Goal: Information Seeking & Learning: Learn about a topic

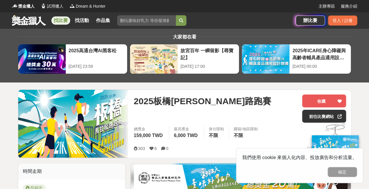
click at [63, 21] on link "找比賽" at bounding box center [60, 20] width 19 height 8
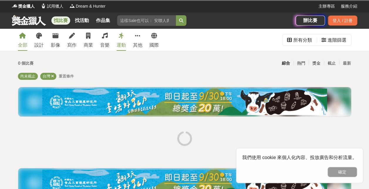
click at [122, 45] on div "運動" at bounding box center [121, 45] width 9 height 7
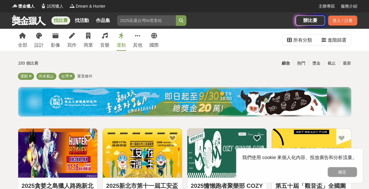
click at [351, 172] on button "確定" at bounding box center [342, 172] width 29 height 10
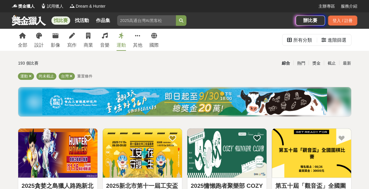
click at [256, 62] on div "綜合 熱門 獎金 截止 最新" at bounding box center [241, 63] width 225 height 10
click at [319, 63] on div "獎金" at bounding box center [316, 63] width 15 height 10
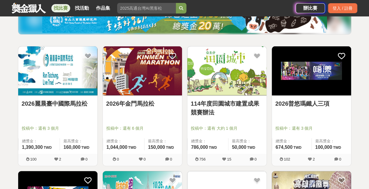
scroll to position [88, 0]
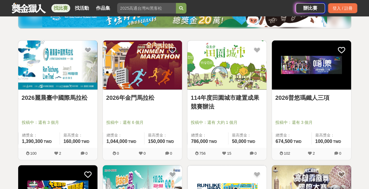
click at [133, 99] on link "2026年金門馬拉松" at bounding box center [142, 97] width 72 height 9
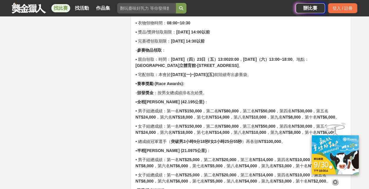
scroll to position [1116, 0]
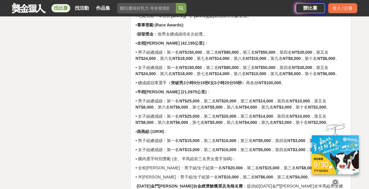
drag, startPoint x: 144, startPoint y: 132, endPoint x: 190, endPoint y: 146, distance: 47.5
click at [242, 36] on p "◦ 頒發獎金 ：按男女總成績排名次給獎。" at bounding box center [240, 34] width 211 height 6
click at [147, 51] on p "• 男子組總成績：第一名 NT$150,000 ，第二名 NT$80,000 ，第三名 NT$50,000 ，第四名 NT$30,000 ，第五名 NT$24…" at bounding box center [240, 55] width 211 height 12
drag, startPoint x: 142, startPoint y: 41, endPoint x: 214, endPoint y: 51, distance: 72.9
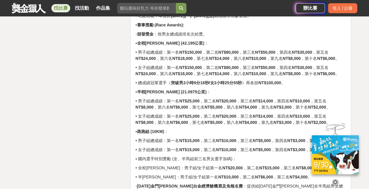
copy div "▪ 全程[PERSON_NAME] (42.195公里) ： • 男子組總成績：第一名 NT$150,000"
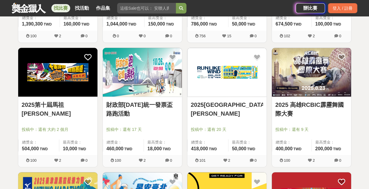
scroll to position [264, 0]
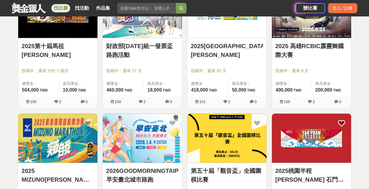
click at [150, 44] on link "財政部[DATE]統一發票盃路跑活動" at bounding box center [142, 51] width 72 height 18
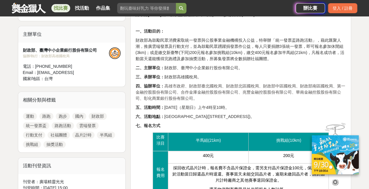
scroll to position [235, 0]
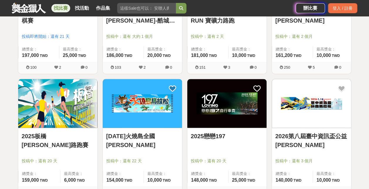
scroll to position [558, 0]
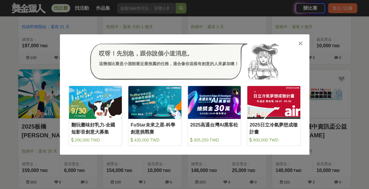
click at [301, 45] on icon at bounding box center [300, 44] width 4 height 6
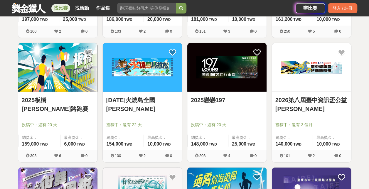
scroll to position [587, 0]
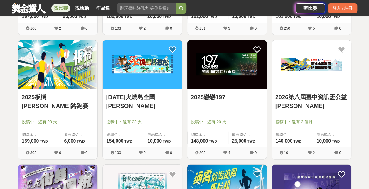
click at [207, 95] on link "2025戀戀197" at bounding box center [227, 97] width 72 height 9
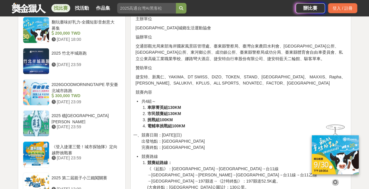
scroll to position [499, 0]
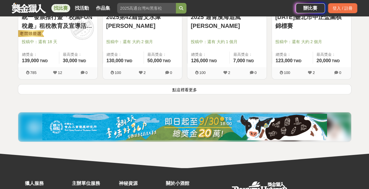
scroll to position [793, 0]
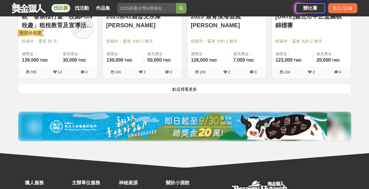
click at [154, 86] on button "點這裡看更多" at bounding box center [185, 89] width 334 height 10
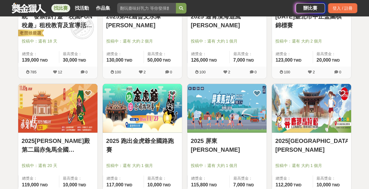
drag, startPoint x: 367, startPoint y: 76, endPoint x: 356, endPoint y: 85, distance: 14.2
click at [367, 76] on div "全部 設計 影像 寫作 商業 音樂 運動 其他 國際 所有分類 進階篩選 88 個比賽 綜合 熱門 獎金 截止 最新 運動 尚未截止 台灣 重置條件 2026…" at bounding box center [184, 76] width 369 height 1680
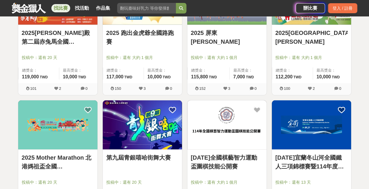
scroll to position [910, 0]
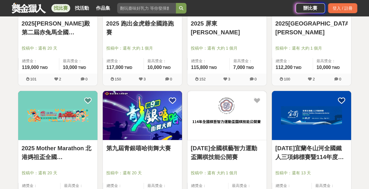
click at [314, 154] on link "[DATE]宜蘭冬山河全國鐵人三項錦標賽暨114年度甄試賽" at bounding box center [311, 153] width 72 height 18
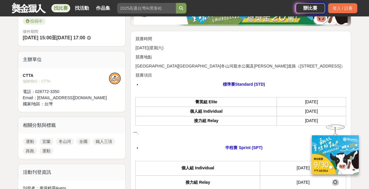
scroll to position [176, 0]
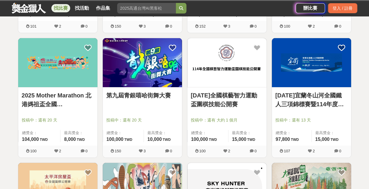
scroll to position [1057, 0]
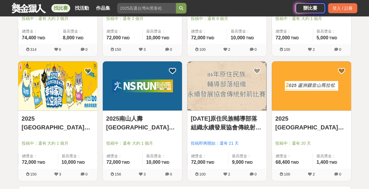
scroll to position [1468, 0]
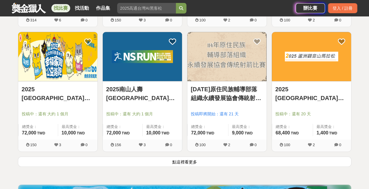
click at [187, 162] on button "點這裡看更多" at bounding box center [185, 161] width 334 height 10
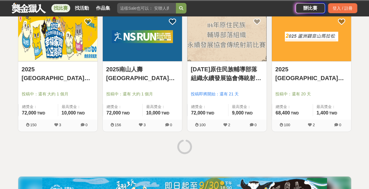
scroll to position [1497, 0]
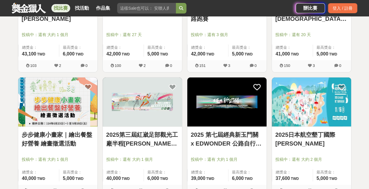
scroll to position [2055, 0]
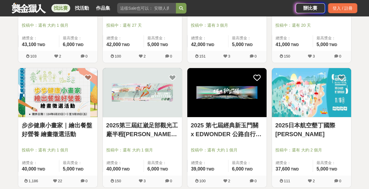
click at [337, 122] on link "2025日本航空墾丁國際[PERSON_NAME]" at bounding box center [311, 130] width 72 height 18
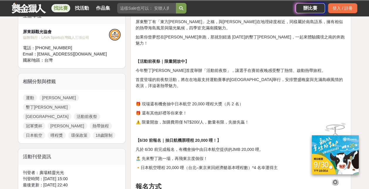
scroll to position [235, 0]
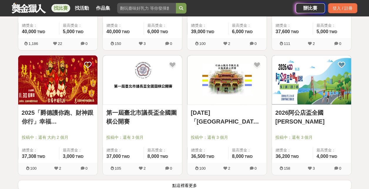
scroll to position [2202, 0]
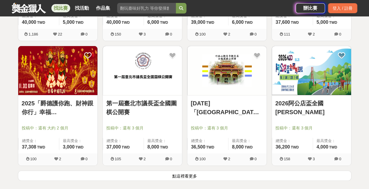
click at [161, 176] on button "點這裡看更多" at bounding box center [185, 176] width 334 height 10
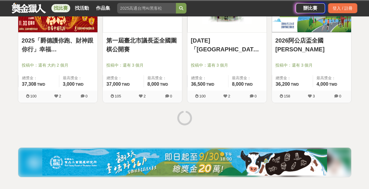
scroll to position [2290, 0]
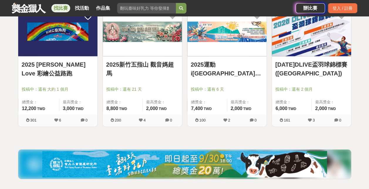
scroll to position [2731, 0]
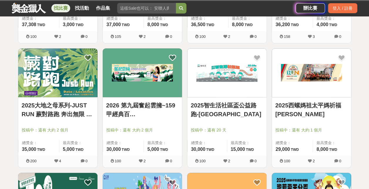
scroll to position [2202, 0]
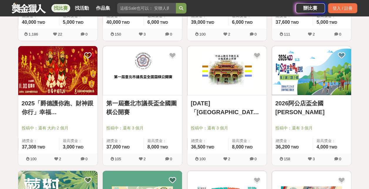
click at [16, 6] on link at bounding box center [29, 7] width 36 height 11
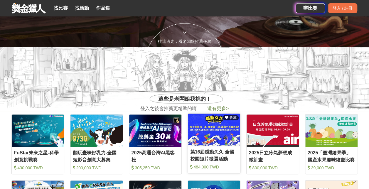
scroll to position [206, 0]
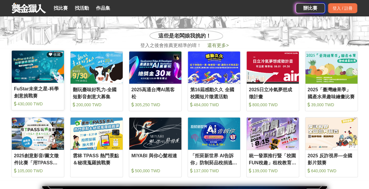
click at [51, 92] on div "FuStar未來之星-科學創意挑戰賽" at bounding box center [38, 91] width 48 height 13
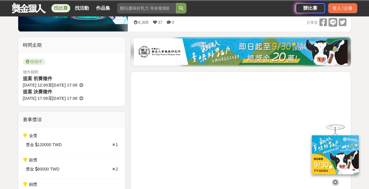
scroll to position [147, 0]
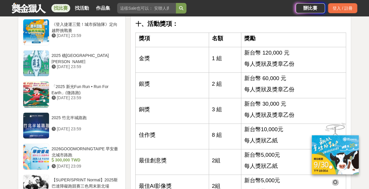
scroll to position [881, 0]
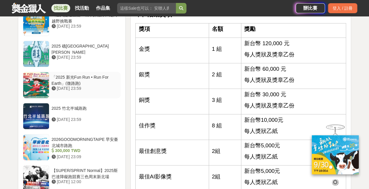
click at [78, 85] on div "[DATE] 23:59" at bounding box center [85, 88] width 67 height 6
